Goal: Information Seeking & Learning: Learn about a topic

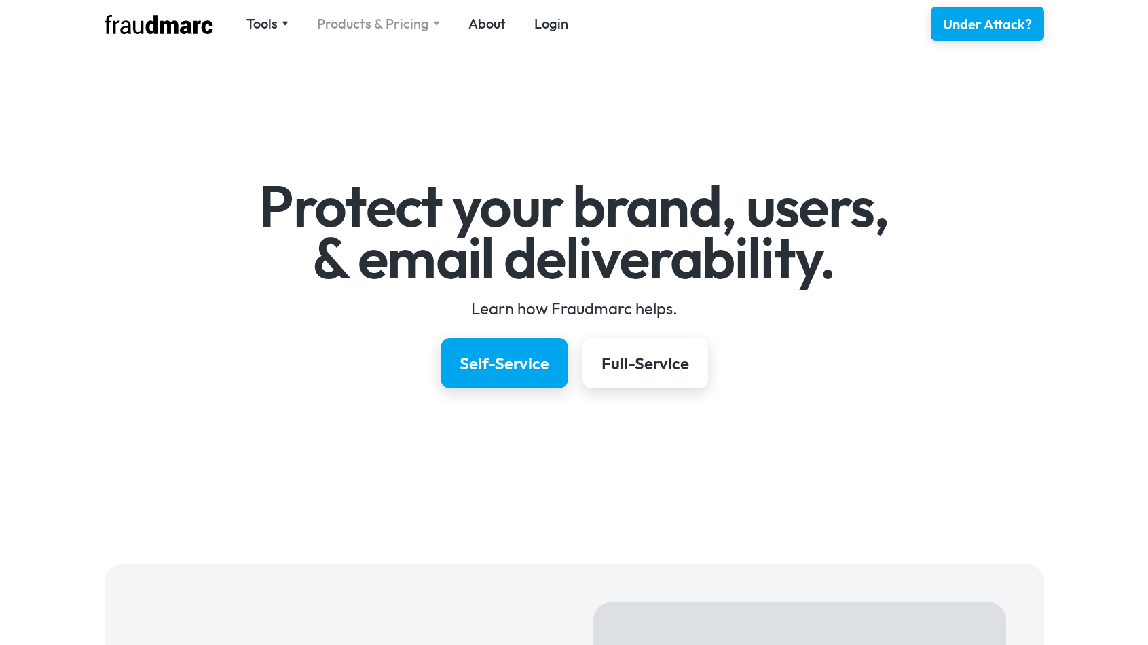
click at [375, 29] on div "Products & Pricing" at bounding box center [373, 23] width 112 height 19
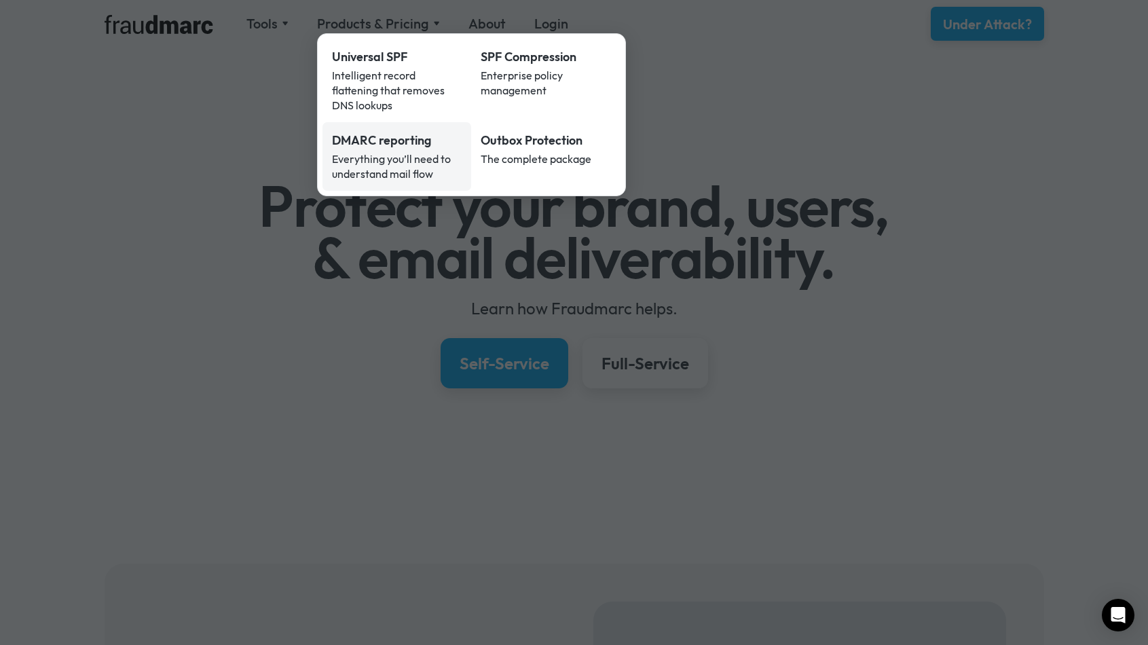
click at [390, 132] on div "DMARC reporting" at bounding box center [397, 141] width 130 height 18
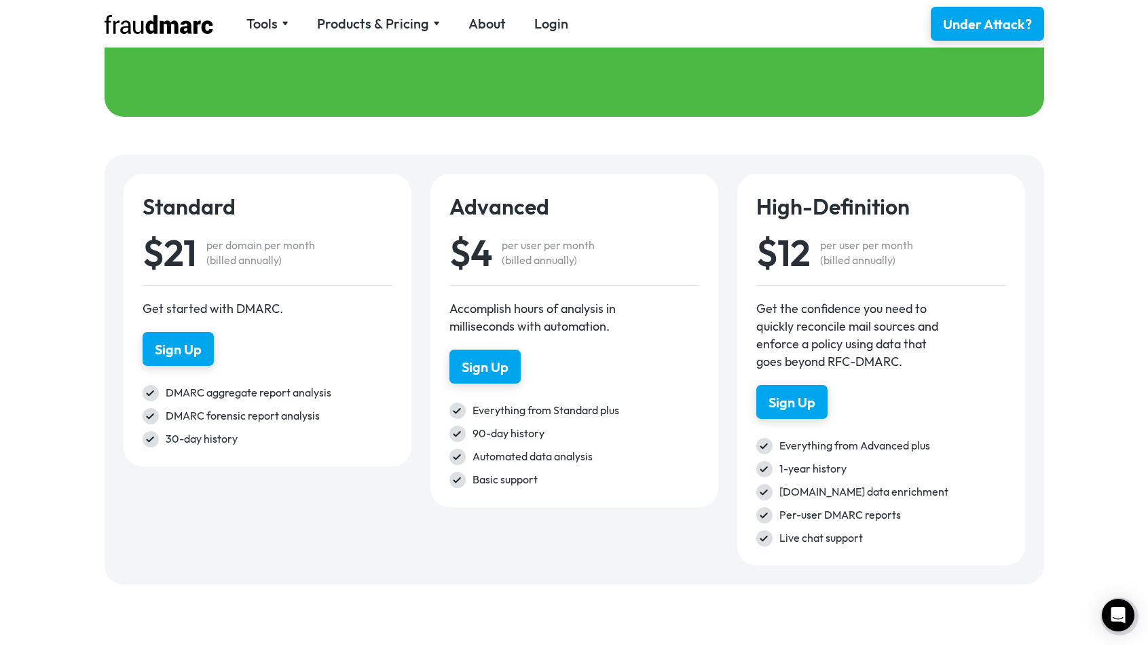
scroll to position [1855, 0]
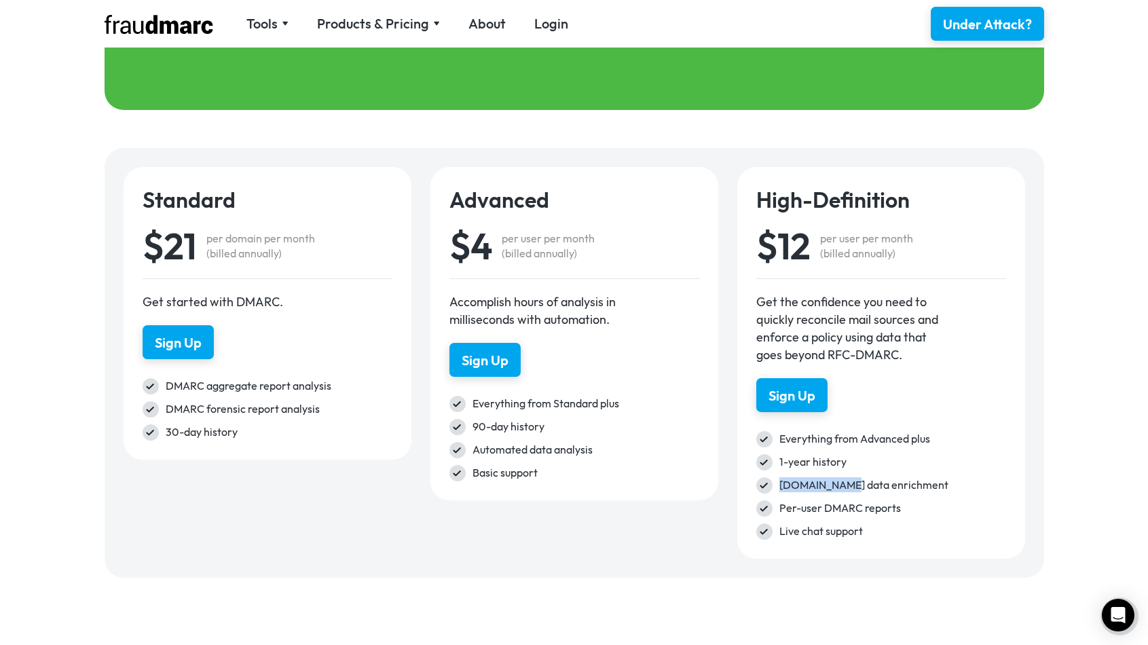
drag, startPoint x: 779, startPoint y: 488, endPoint x: 847, endPoint y: 481, distance: 68.2
click at [847, 481] on div "dmarc-hd.org data enrichment" at bounding box center [892, 485] width 227 height 16
copy div "dmarc-hd.org"
